Goal: Information Seeking & Learning: Learn about a topic

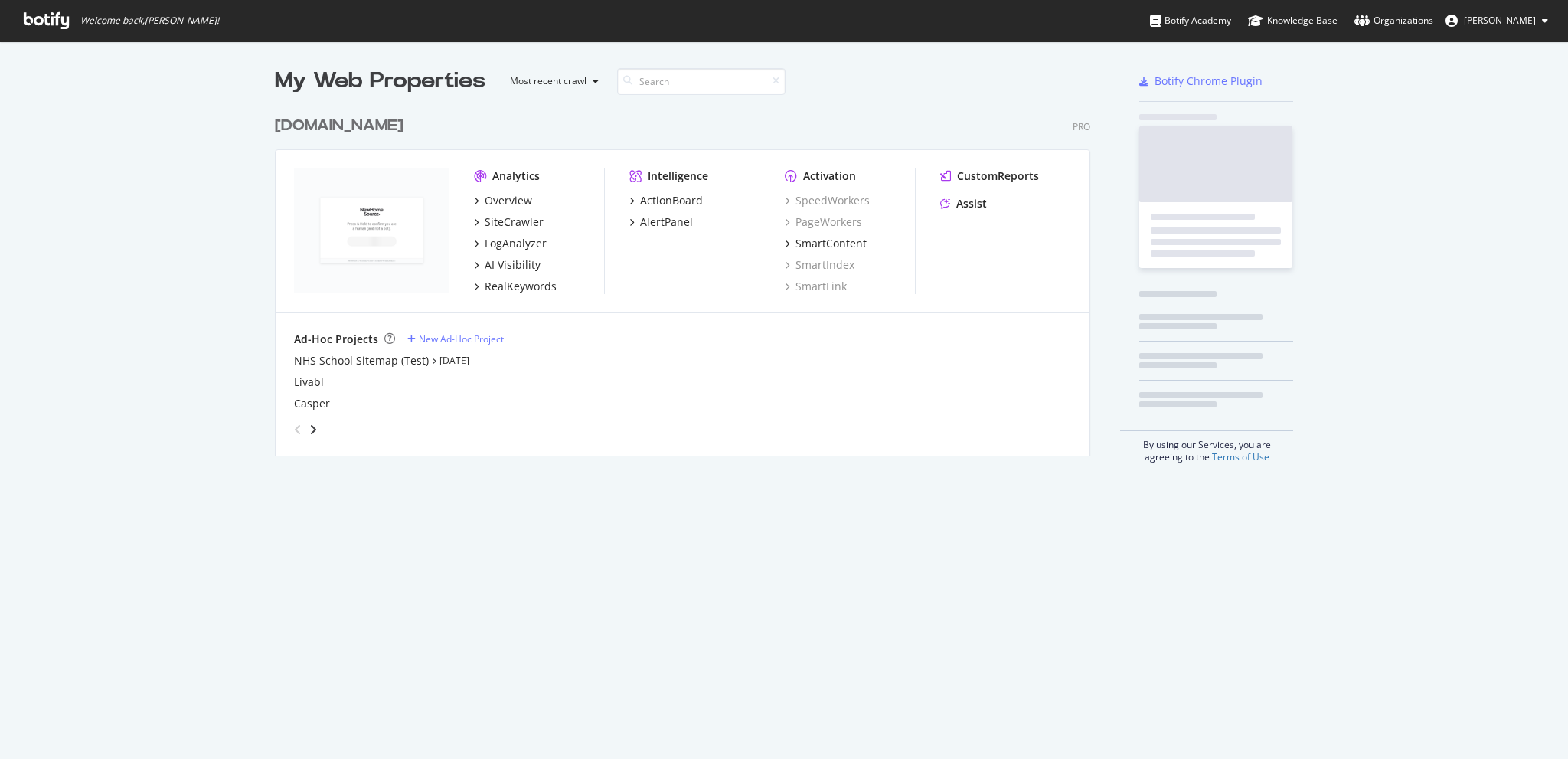
scroll to position [748, 1544]
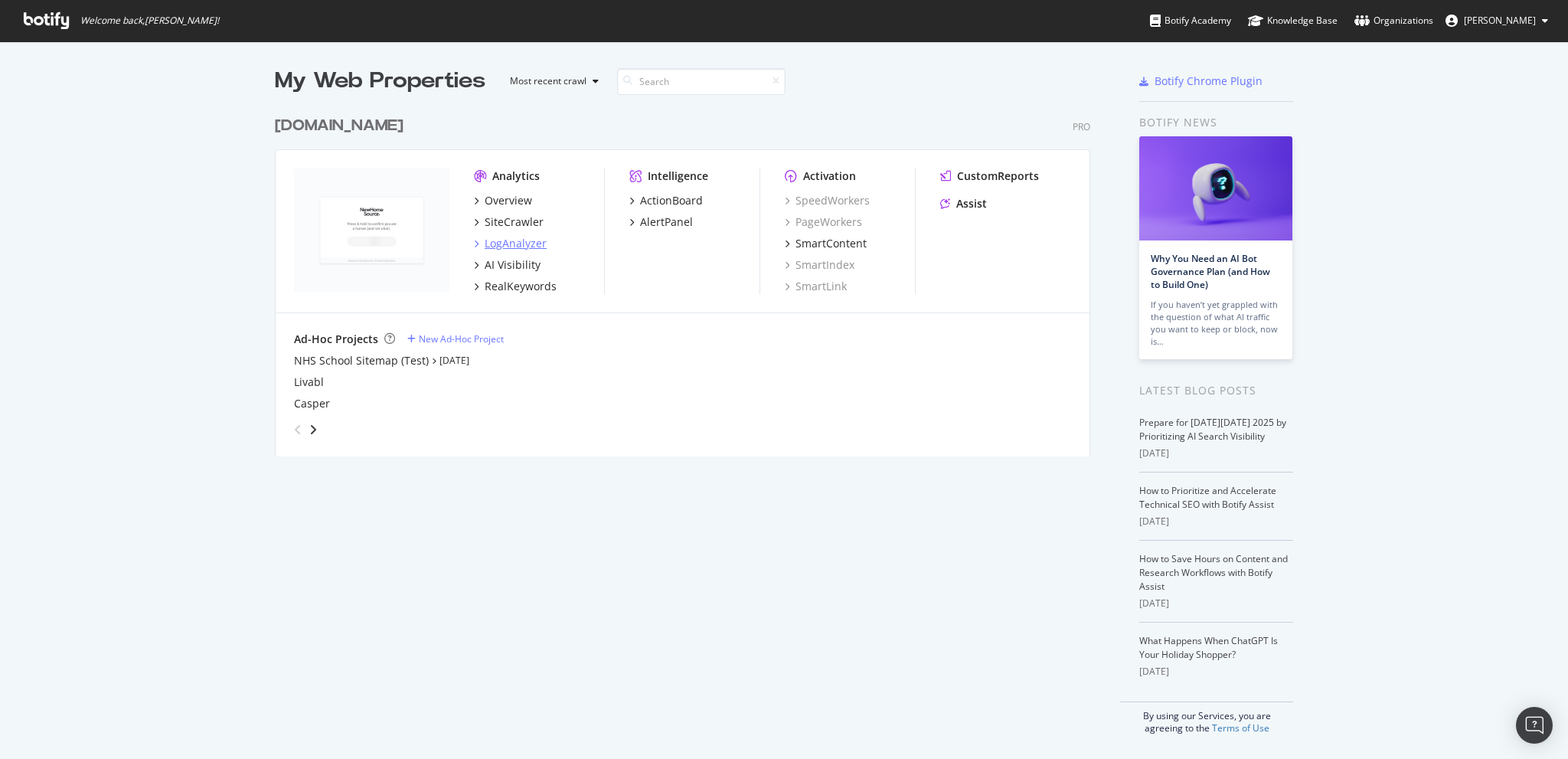
click at [501, 242] on div "LogAnalyzer" at bounding box center [516, 244] width 62 height 15
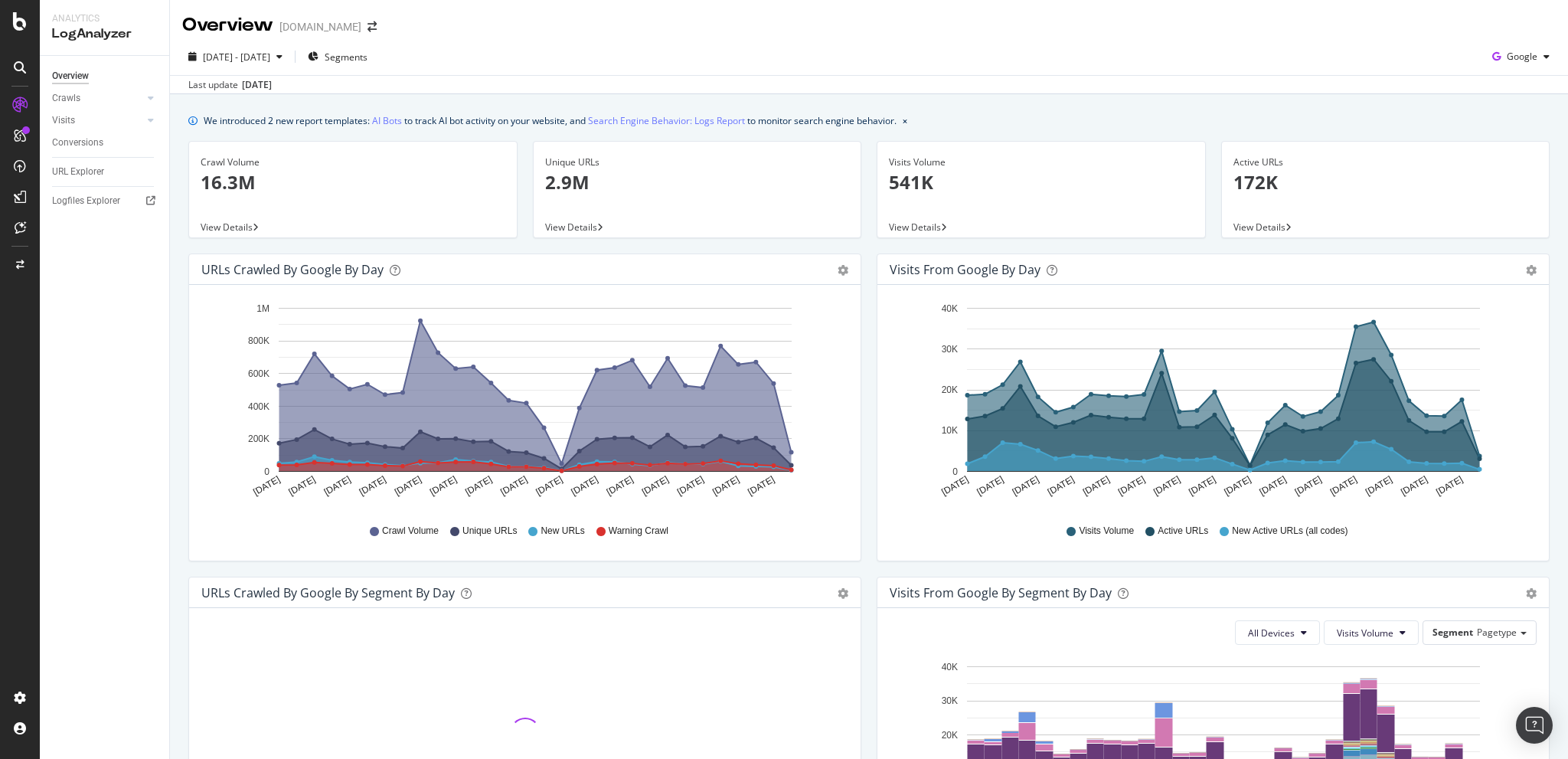
click at [178, 479] on div "We introduced 2 new report templates: AI Bots to track AI bot activity on your …" at bounding box center [869, 685] width 1398 height 1183
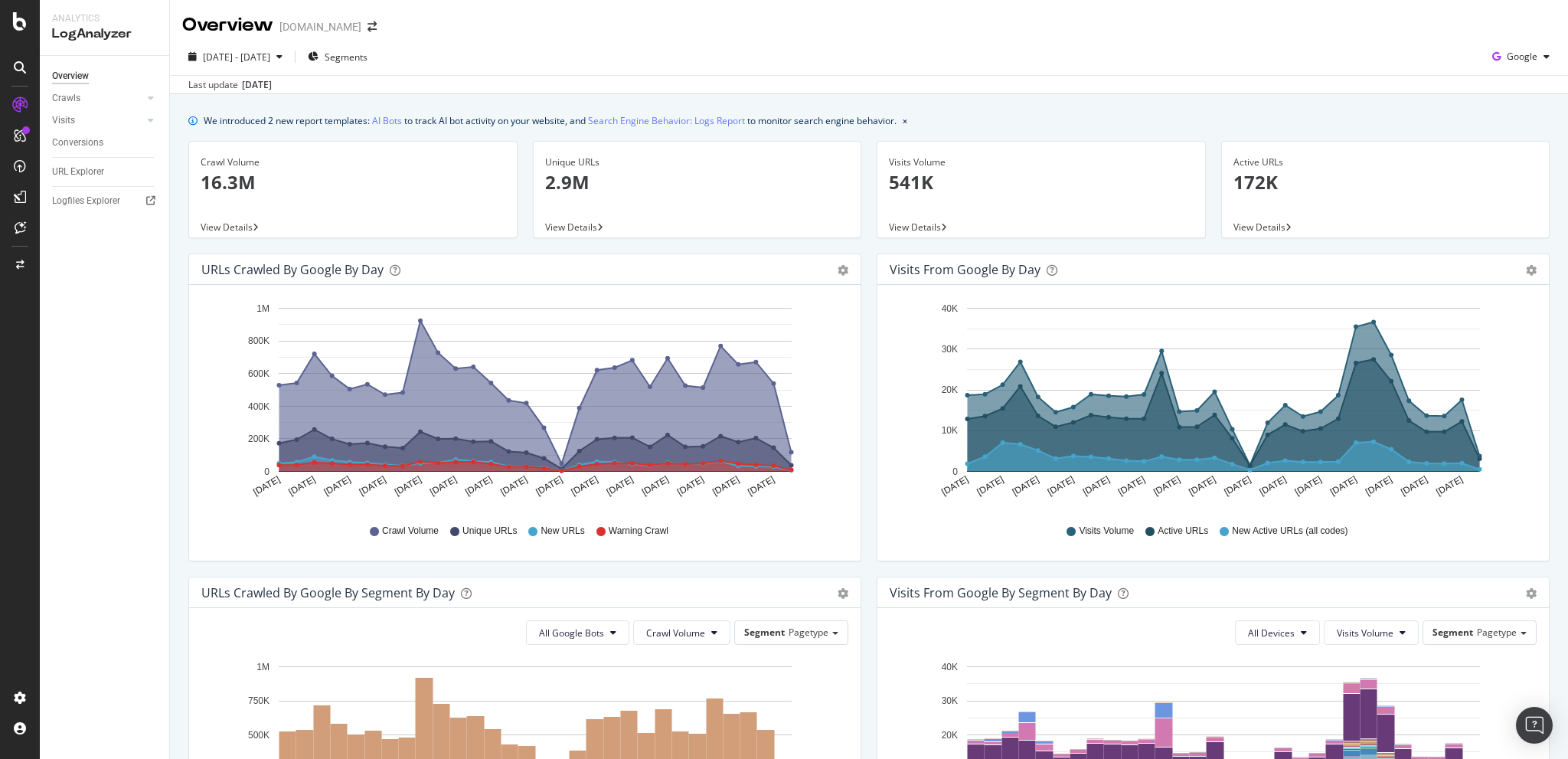
click at [993, 108] on div "We introduced 2 new report templates: AI Bots to track AI bot activity on your …" at bounding box center [869, 685] width 1398 height 1183
click at [129, 360] on div "Overview Crawls Daily Distribution Segments Distribution HTTP Codes Resources V…" at bounding box center [104, 407] width 129 height 703
